Goal: Information Seeking & Learning: Learn about a topic

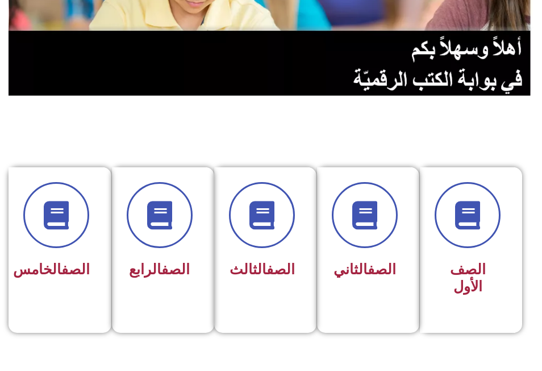
scroll to position [227, 0]
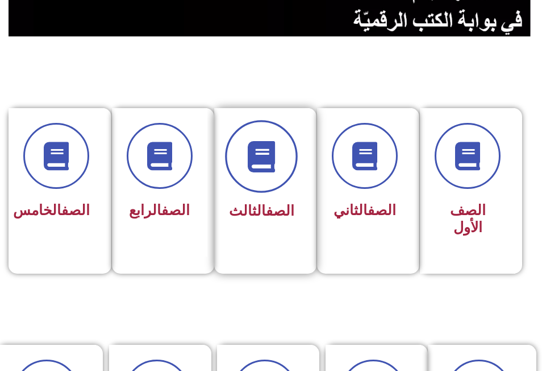
click at [275, 156] on icon at bounding box center [261, 155] width 31 height 31
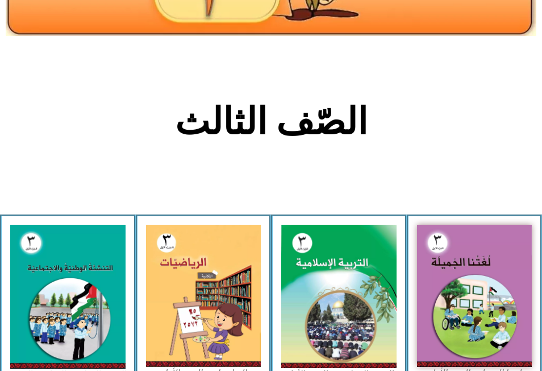
scroll to position [284, 0]
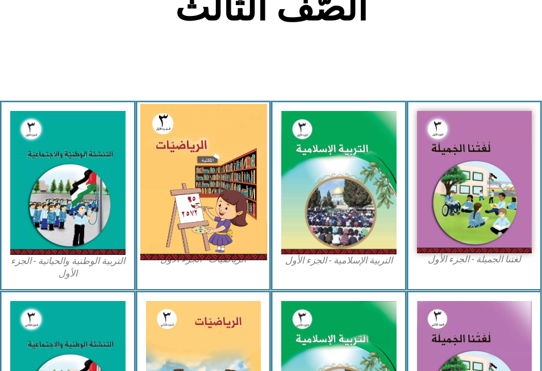
click at [217, 224] on img at bounding box center [203, 182] width 127 height 156
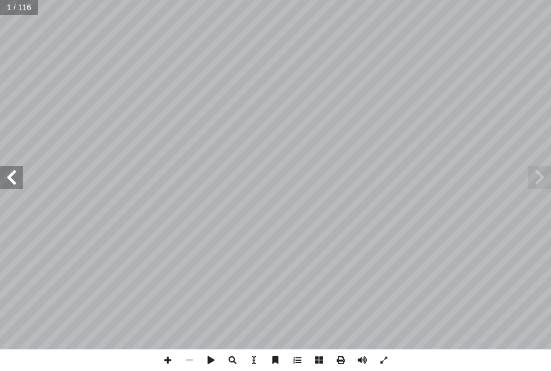
click at [14, 182] on span at bounding box center [11, 177] width 23 height 23
click at [14, 181] on span at bounding box center [11, 177] width 23 height 23
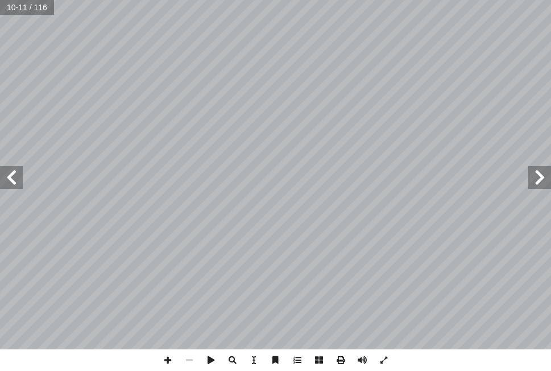
click at [11, 179] on span at bounding box center [11, 177] width 23 height 23
click at [185, 360] on span at bounding box center [189, 360] width 22 height 22
click at [191, 357] on span at bounding box center [189, 360] width 22 height 22
